Goal: Information Seeking & Learning: Learn about a topic

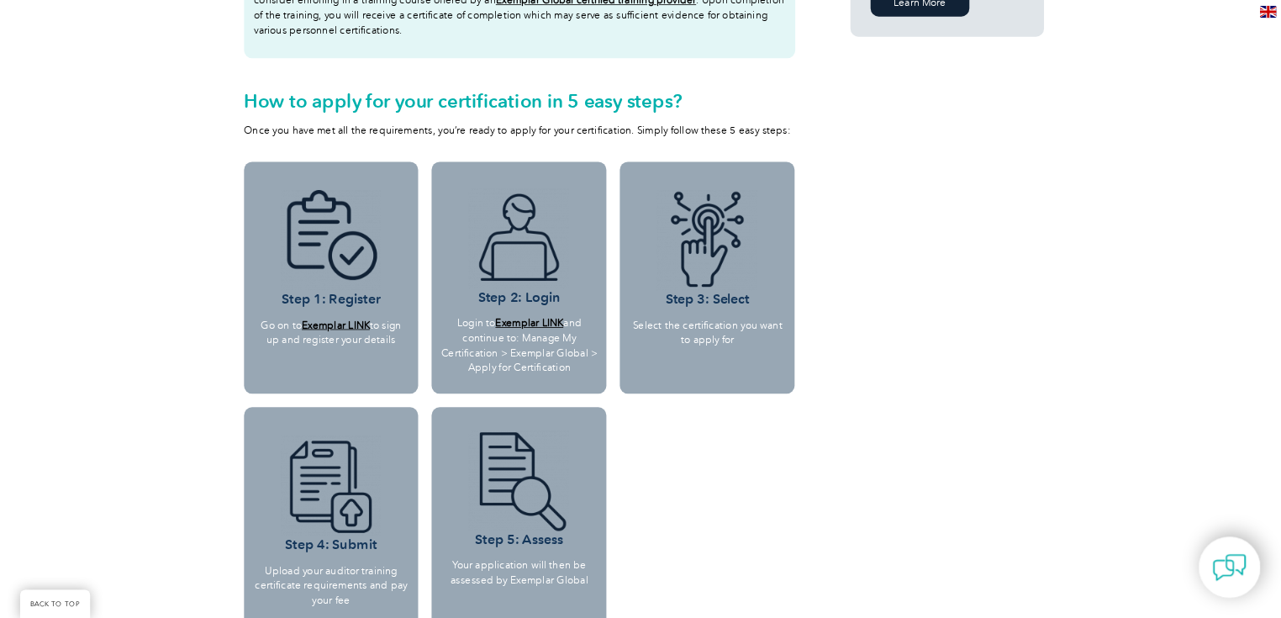
scroll to position [1009, 0]
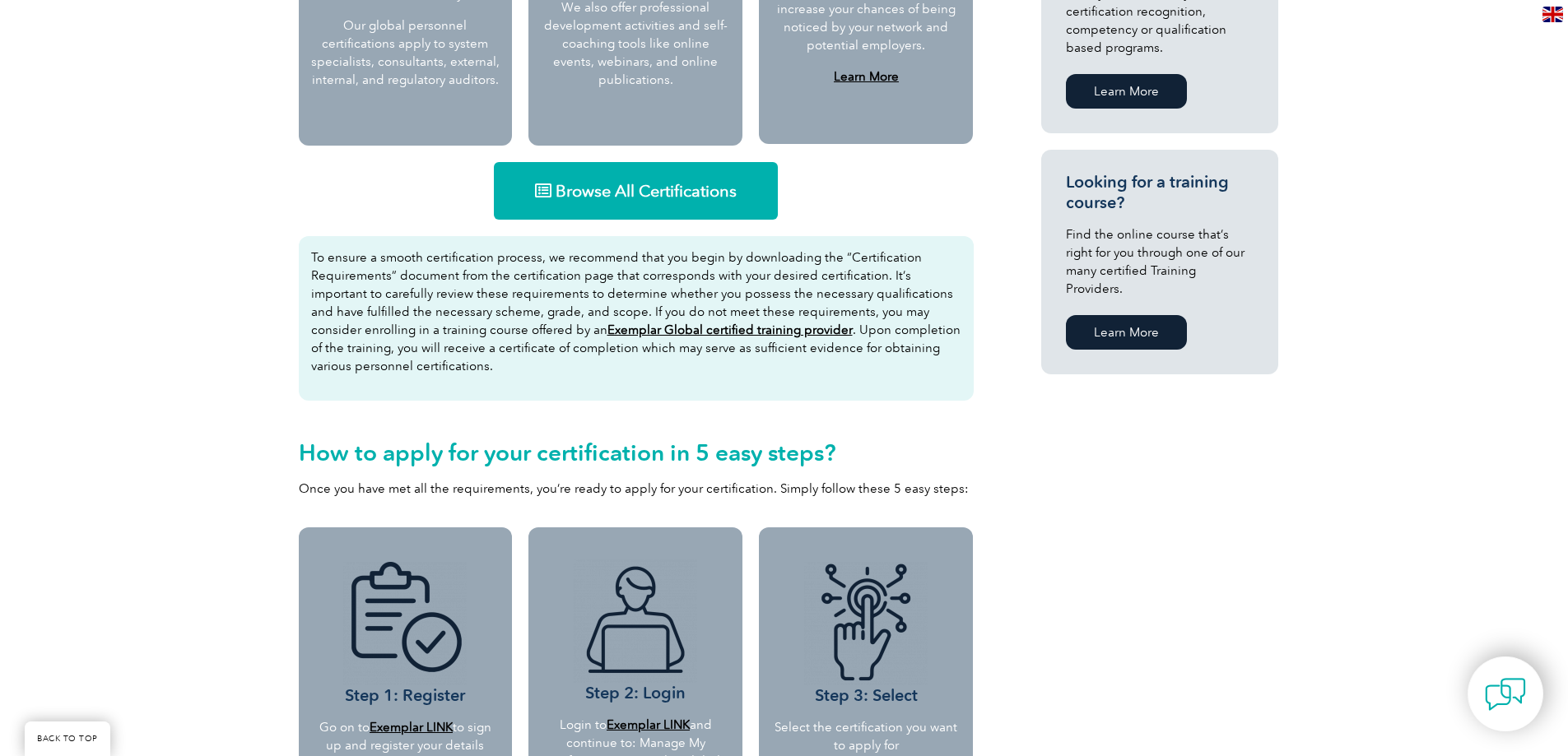
click at [674, 184] on span "Browse All Certifications" at bounding box center [645, 191] width 181 height 17
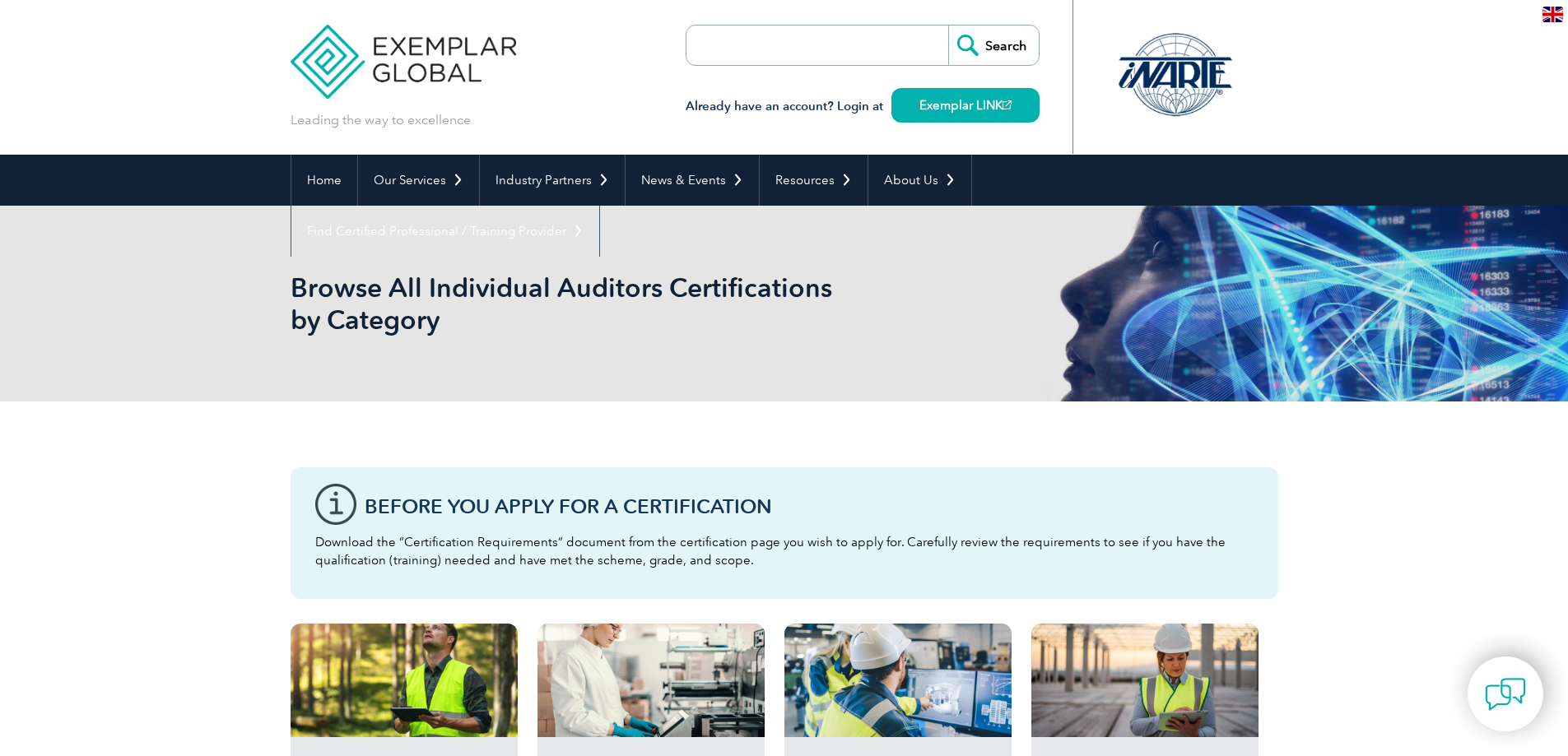
click at [819, 51] on input "search" at bounding box center [781, 45] width 173 height 39
type input "42001"
click at [948, 25] on input "Search" at bounding box center [993, 45] width 90 height 39
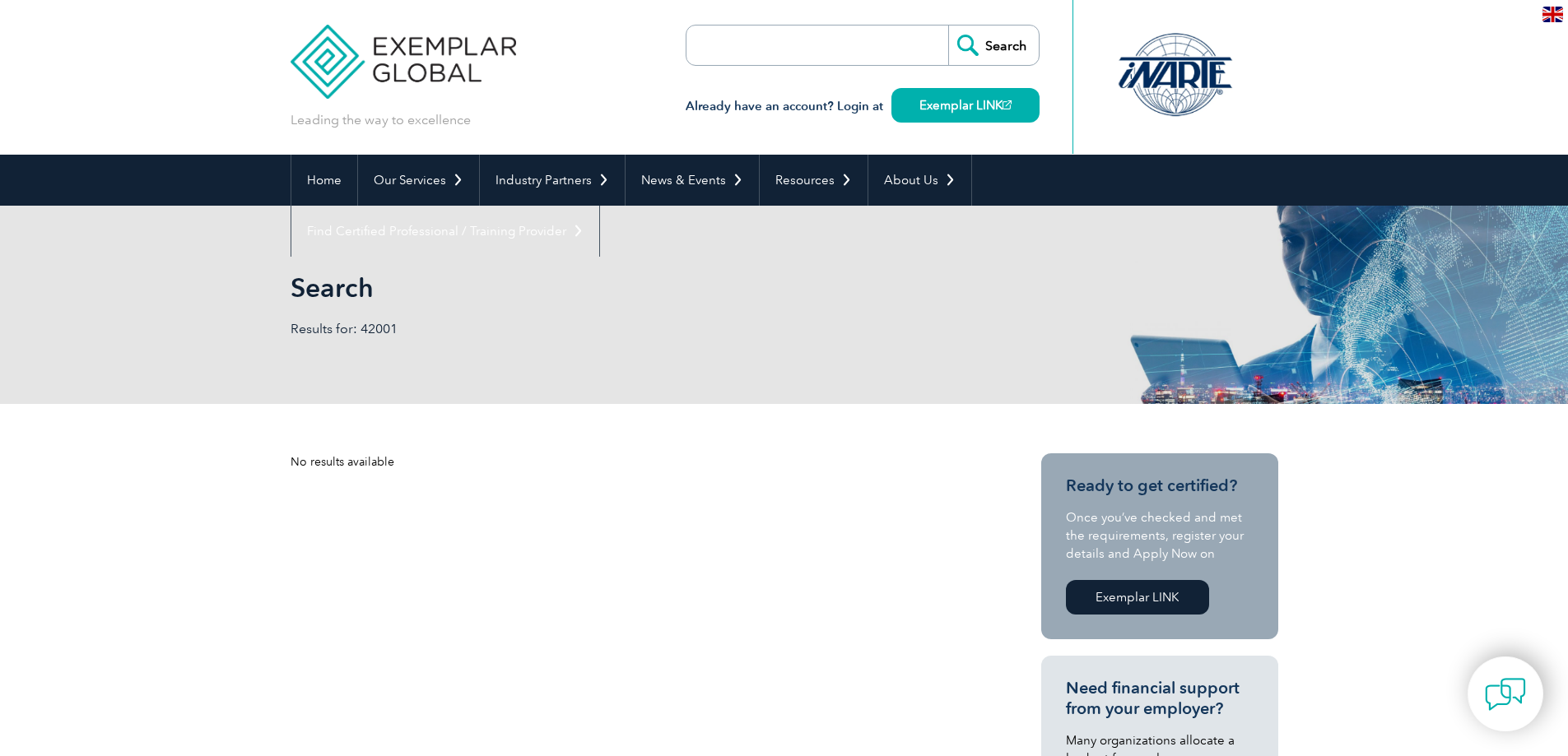
click at [826, 50] on input "search" at bounding box center [781, 45] width 173 height 39
type input "iso"
click at [1016, 45] on input "Search" at bounding box center [993, 45] width 90 height 39
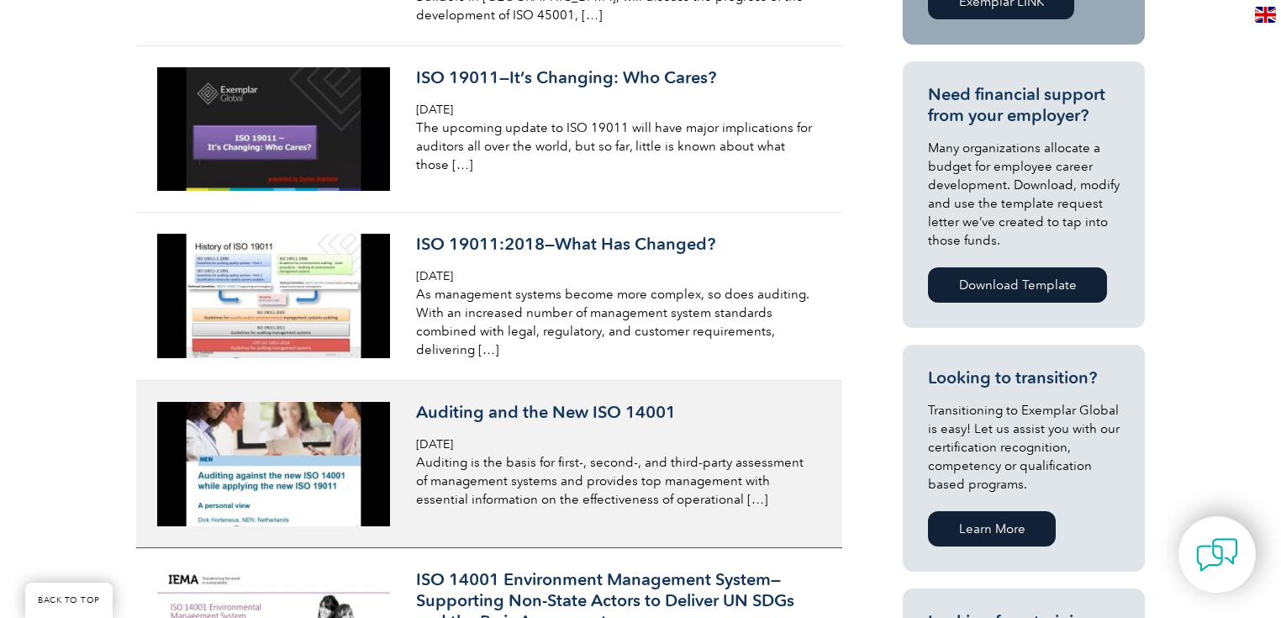
scroll to position [420, 0]
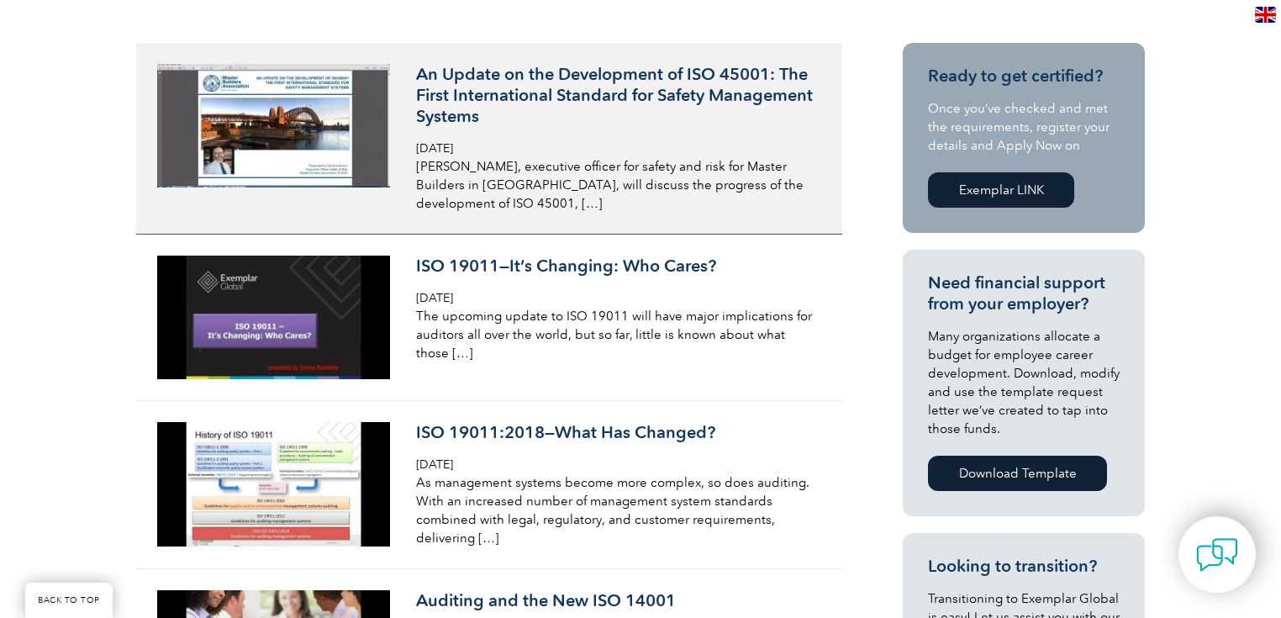
click at [683, 161] on p "David Solomon, executive officer for safety and risk for Master Builders in New…" at bounding box center [615, 184] width 398 height 55
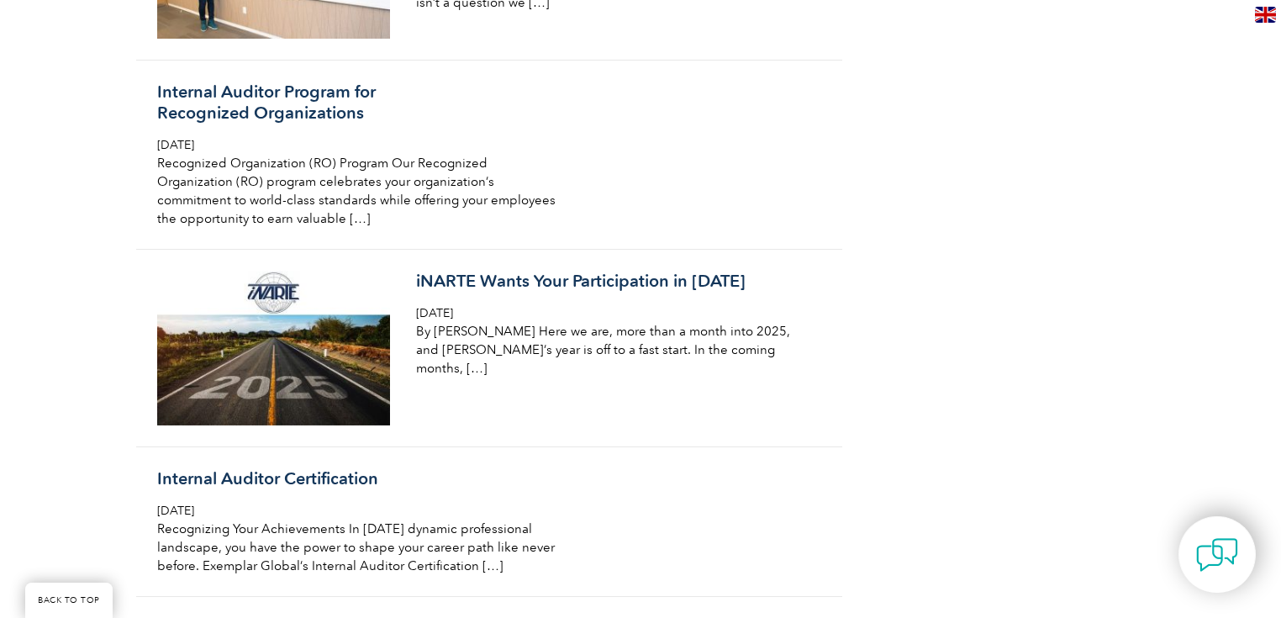
scroll to position [7712, 0]
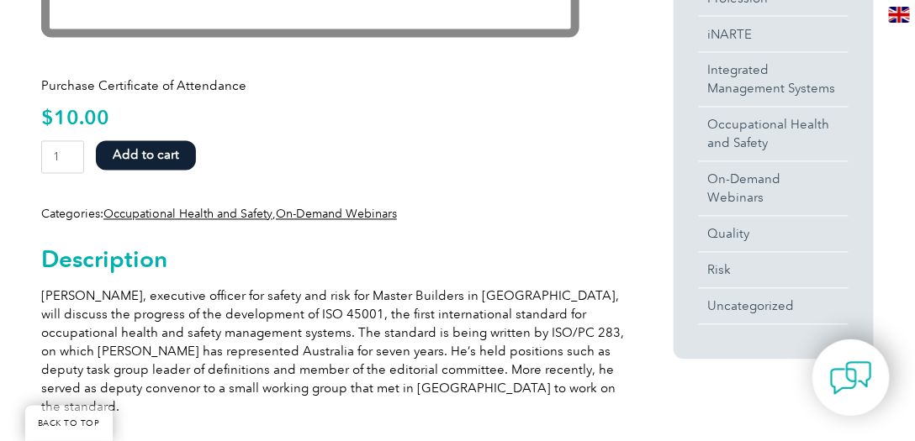
scroll to position [788, 0]
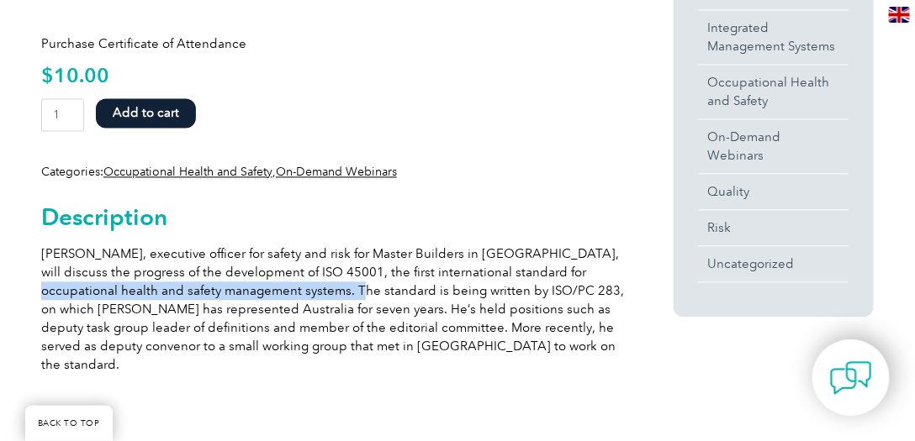
drag, startPoint x: 55, startPoint y: 293, endPoint x: 370, endPoint y: 296, distance: 315.2
click at [370, 296] on p "[PERSON_NAME], executive officer for safety and risk for Master Builders in [GE…" at bounding box center [332, 309] width 583 height 129
click at [308, 299] on p "[PERSON_NAME], executive officer for safety and risk for Master Builders in [GE…" at bounding box center [332, 309] width 583 height 129
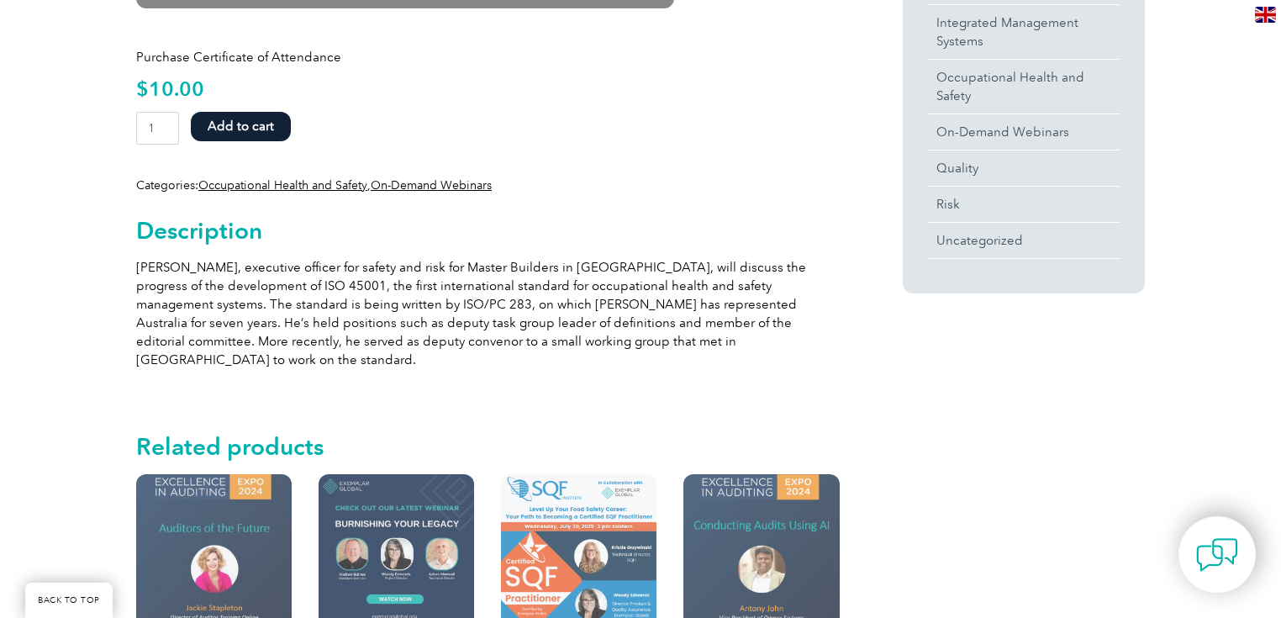
scroll to position [653, 0]
